Goal: Find contact information: Find contact information

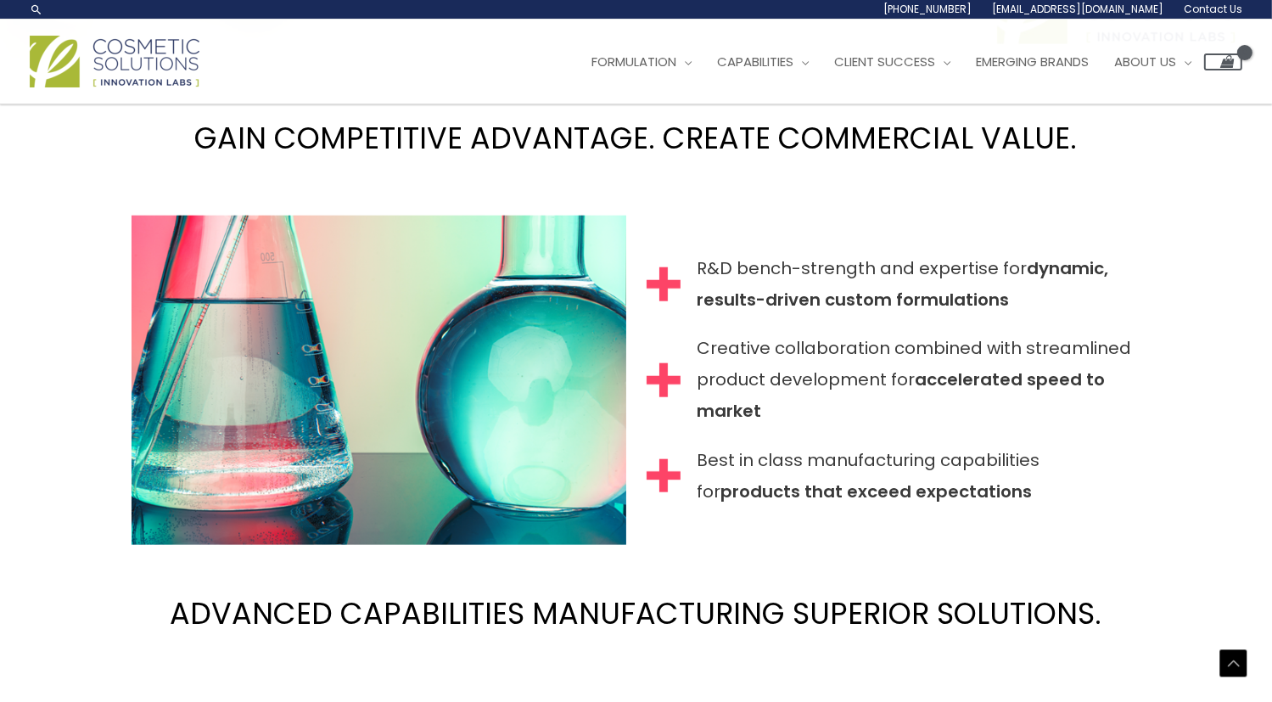
scroll to position [1382, 0]
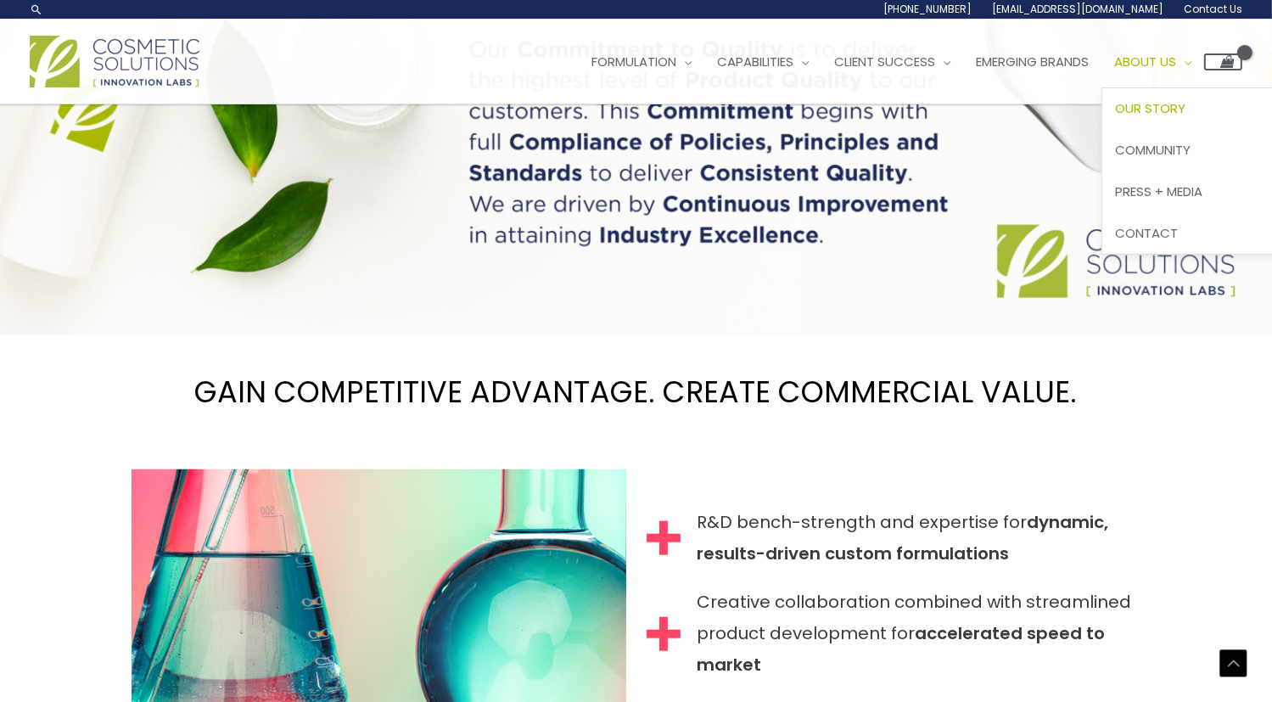
click at [1185, 97] on link "Our Story" at bounding box center [1203, 109] width 202 height 42
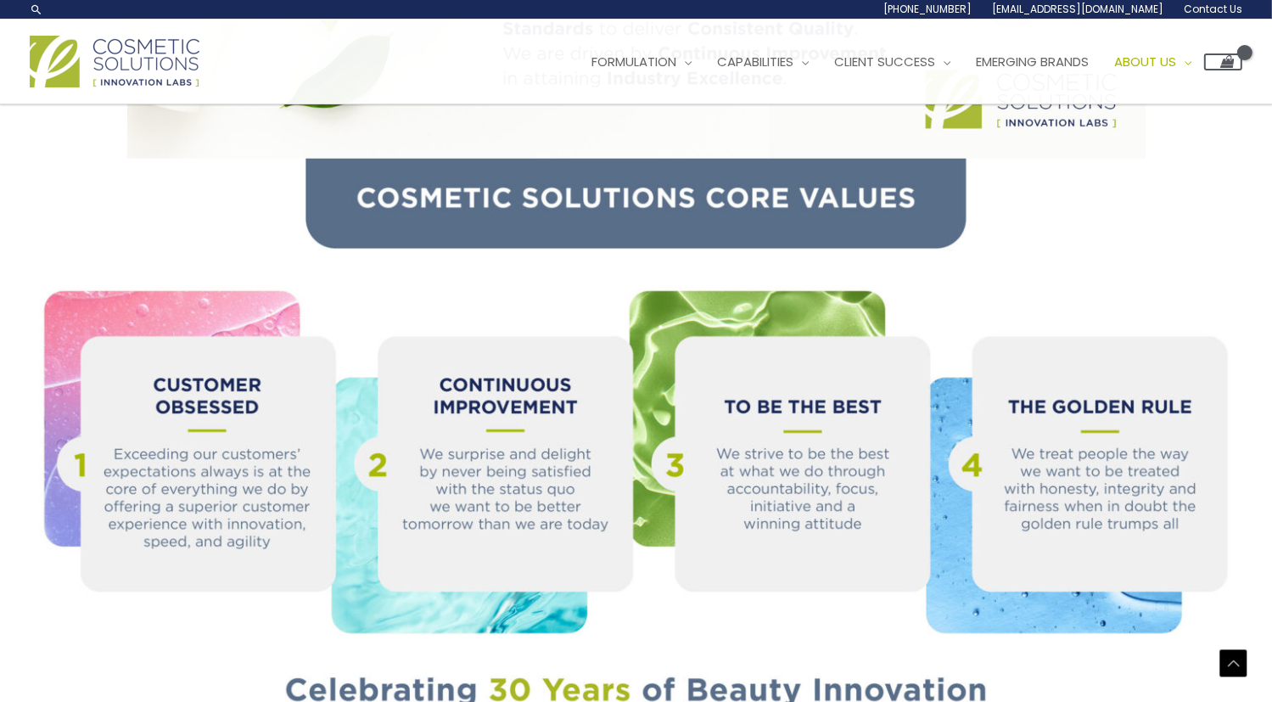
scroll to position [1475, 0]
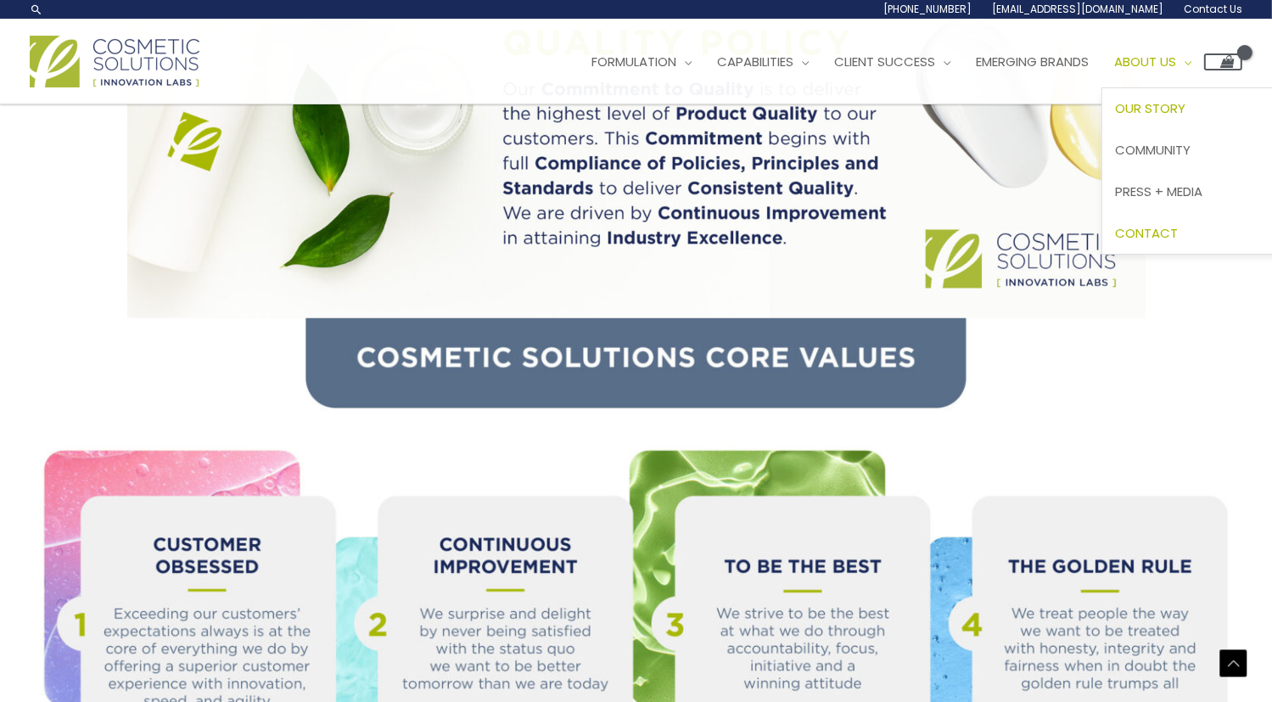
click at [1178, 229] on span "Contact" at bounding box center [1146, 233] width 63 height 18
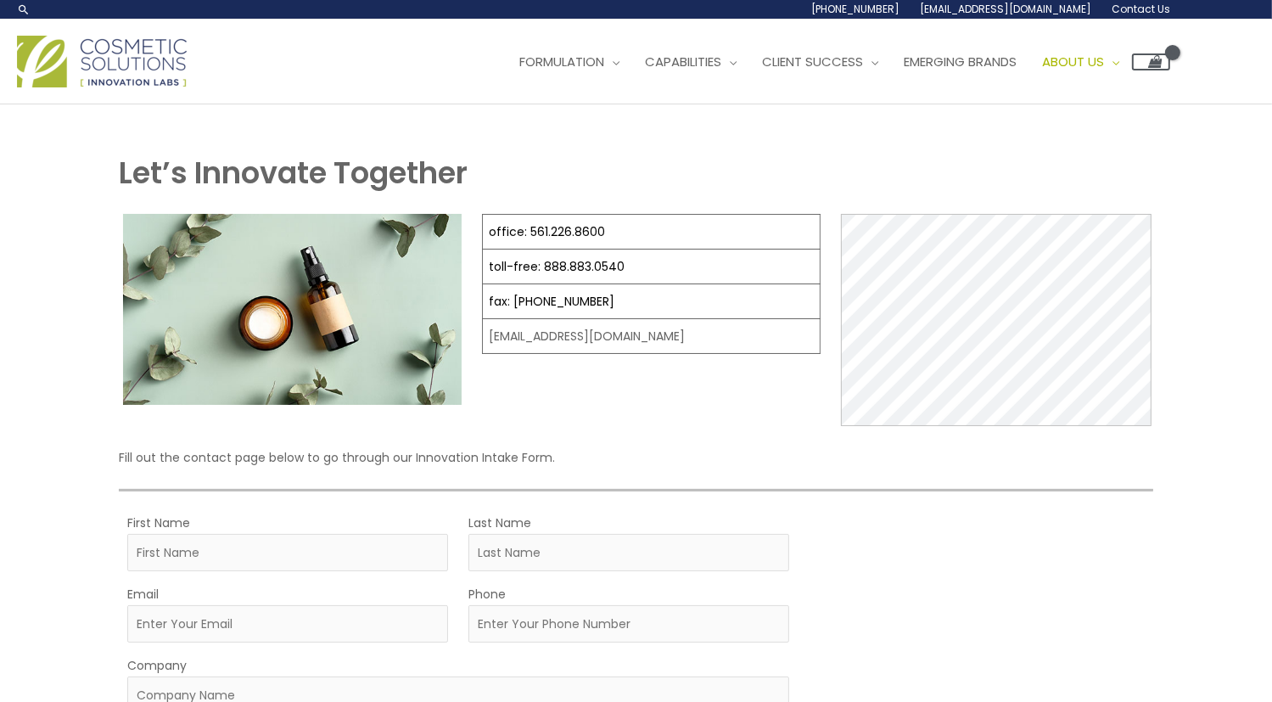
select select
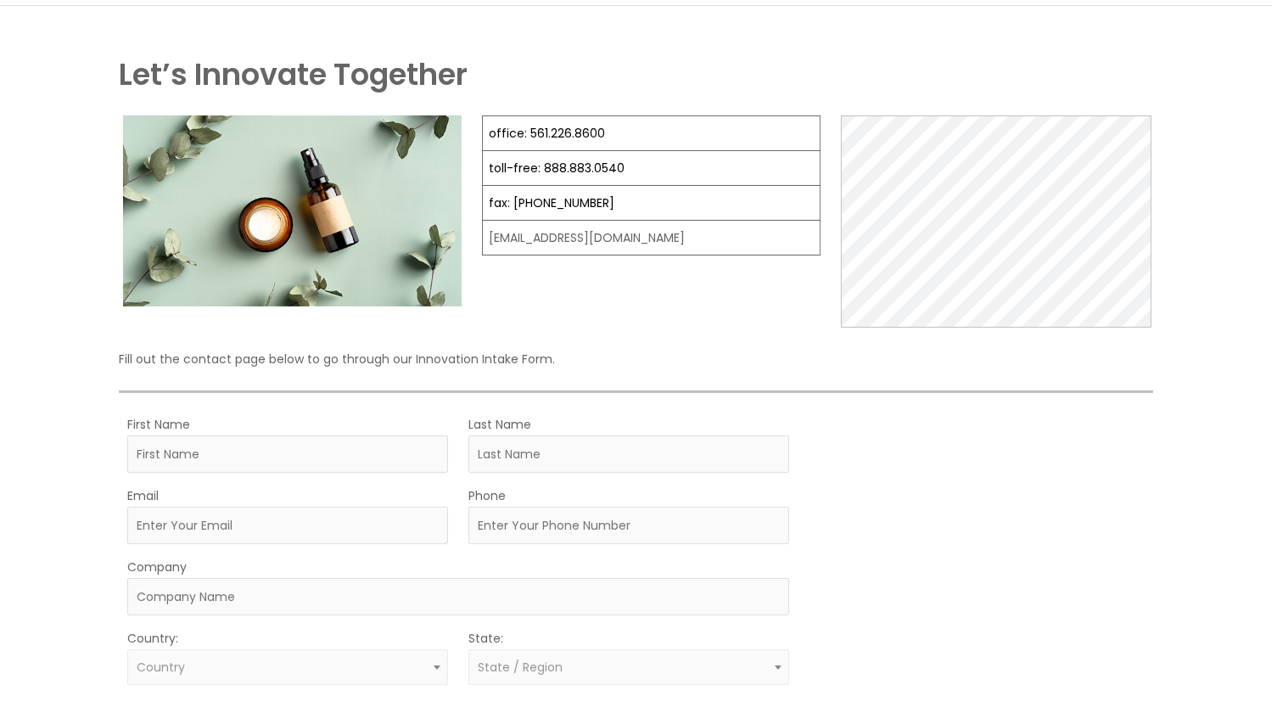
scroll to position [170, 0]
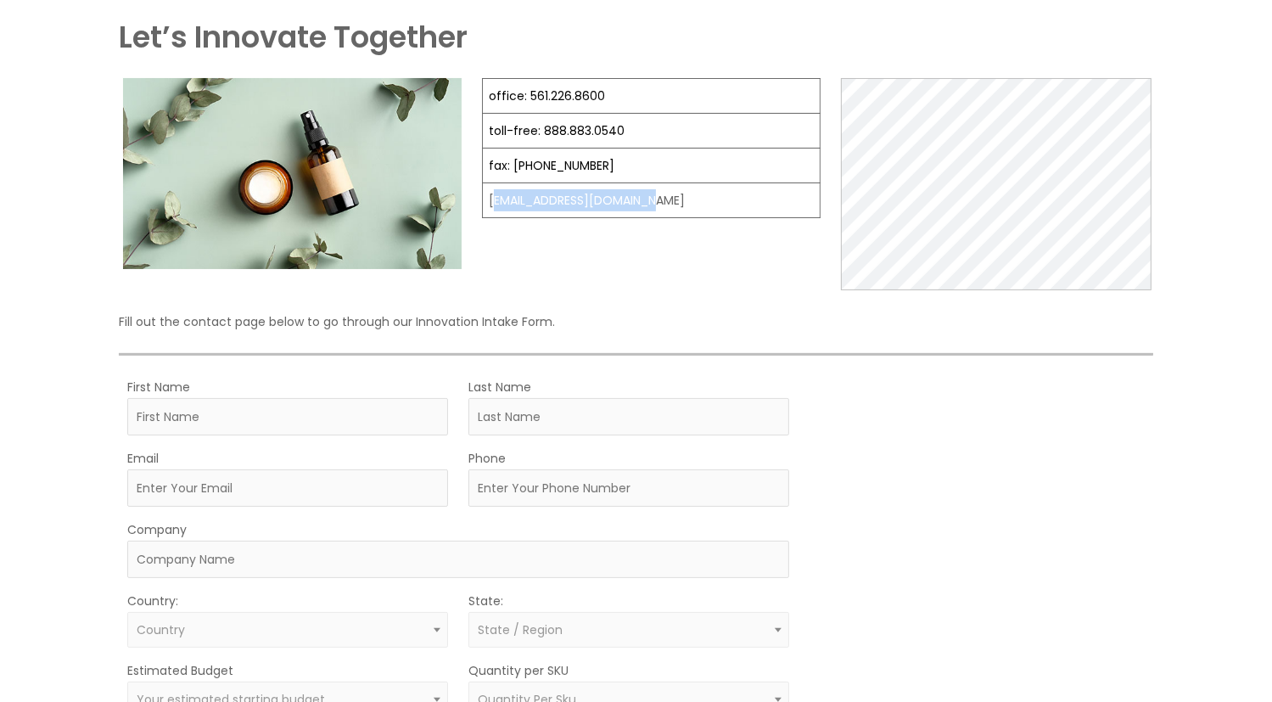
drag, startPoint x: 489, startPoint y: 165, endPoint x: 677, endPoint y: 166, distance: 188.4
click at [677, 183] on td "[EMAIL_ADDRESS][DOMAIN_NAME]" at bounding box center [651, 200] width 338 height 35
copy td "[EMAIL_ADDRESS][DOMAIN_NAME]"
